Goal: Check status: Check status

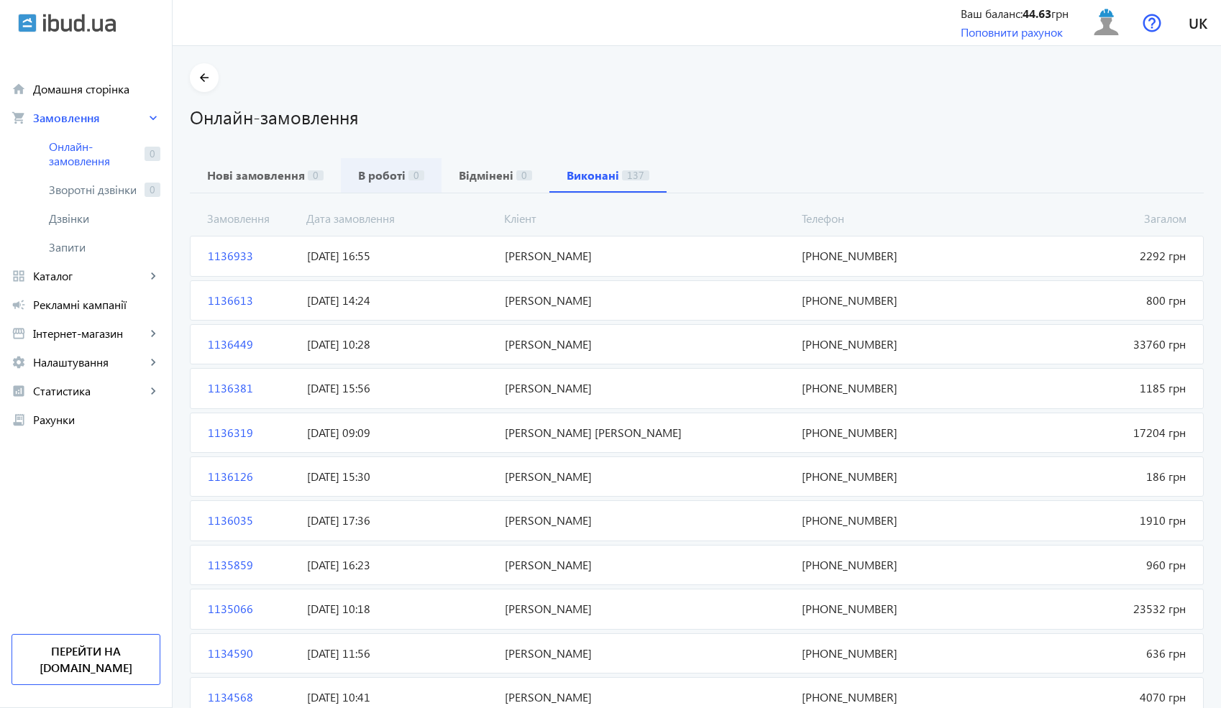
click at [344, 176] on div "В роботі 0" at bounding box center [391, 175] width 101 height 35
